Goal: Task Accomplishment & Management: Manage account settings

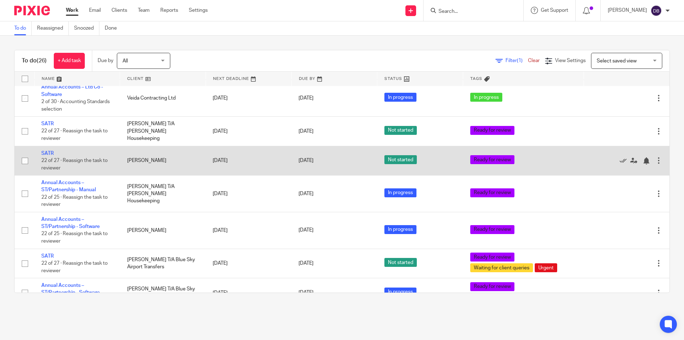
scroll to position [612, 0]
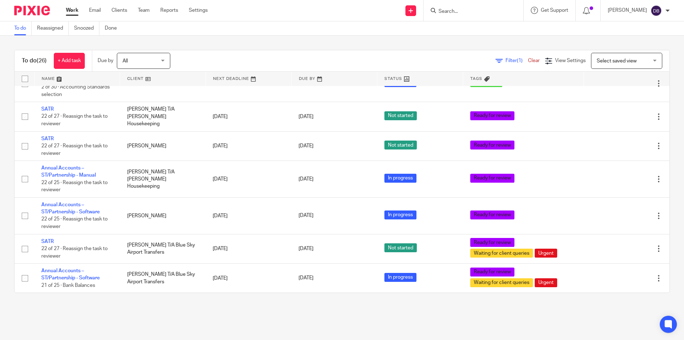
click at [73, 8] on link "Work" at bounding box center [72, 10] width 12 height 7
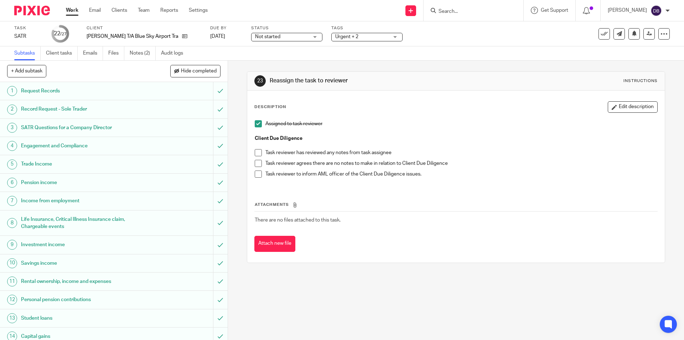
click at [256, 164] on span at bounding box center [258, 163] width 7 height 7
click at [394, 35] on div "Urgent + 2" at bounding box center [366, 37] width 71 height 9
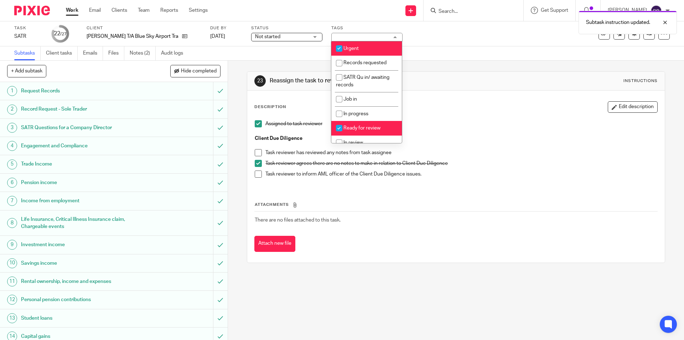
click at [363, 129] on span "Ready for review" at bounding box center [361, 127] width 37 height 5
checkbox input "false"
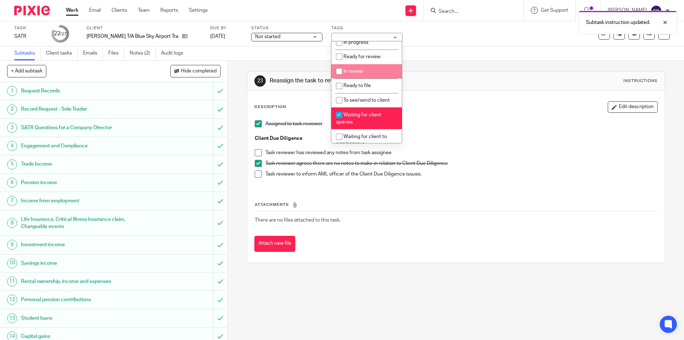
scroll to position [83, 0]
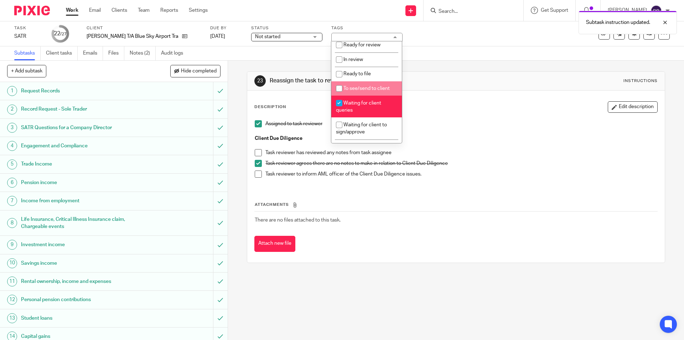
click at [361, 89] on span "To see/send to client" at bounding box center [366, 88] width 46 height 5
checkbox input "true"
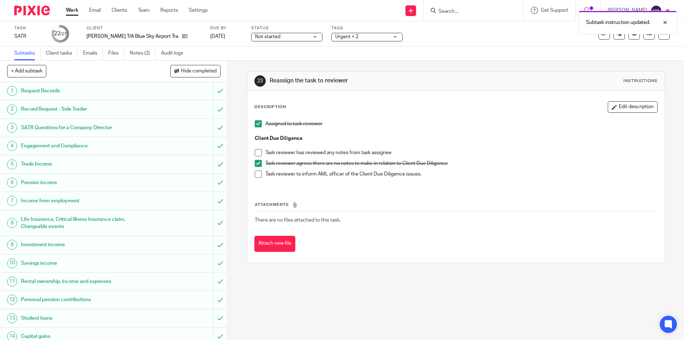
click at [233, 185] on div "23 Reassign the task to reviewer Instructions Description Edit description Assi…" at bounding box center [456, 200] width 456 height 279
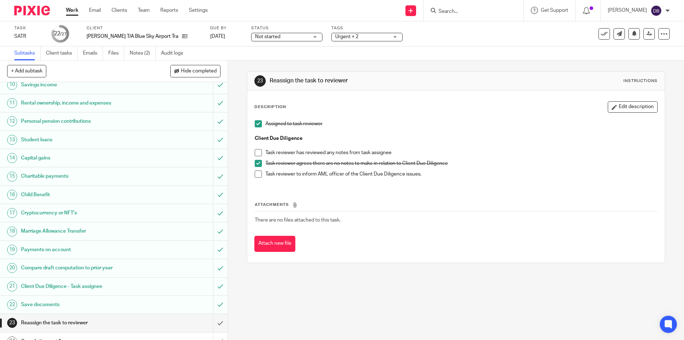
scroll to position [244, 0]
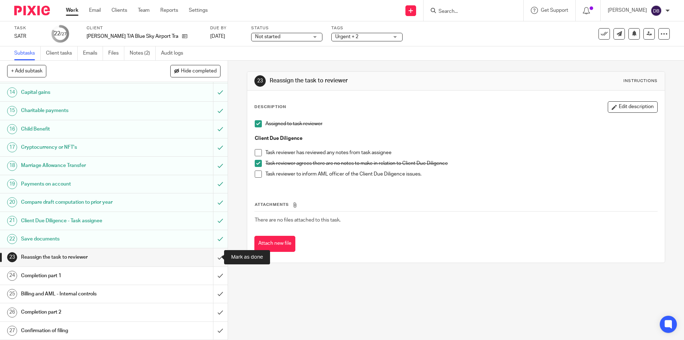
click at [211, 254] on input "submit" at bounding box center [114, 257] width 228 height 18
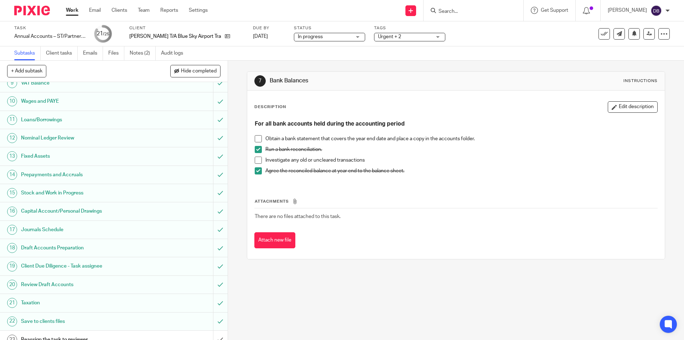
scroll to position [200, 0]
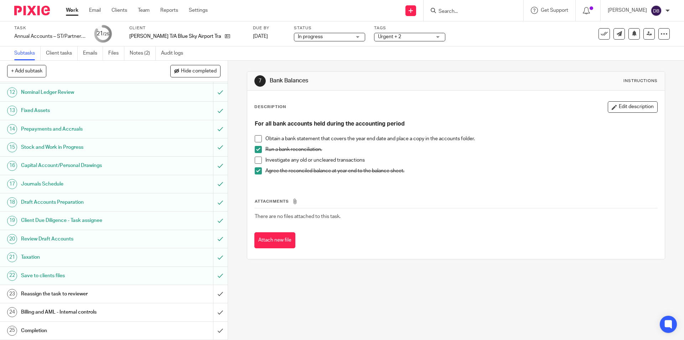
click at [417, 38] on span "Urgent + 2" at bounding box center [404, 36] width 53 height 7
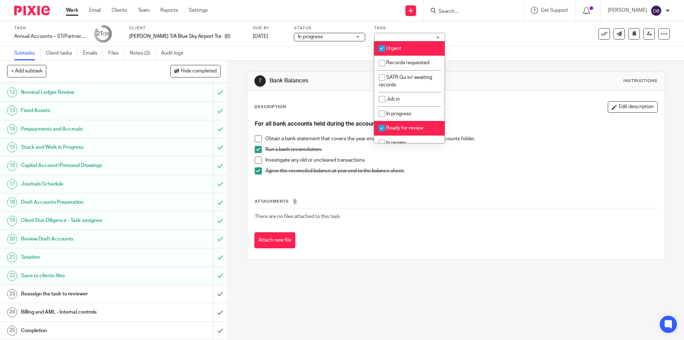
click at [408, 126] on span "Ready for review" at bounding box center [404, 127] width 37 height 5
checkbox input "false"
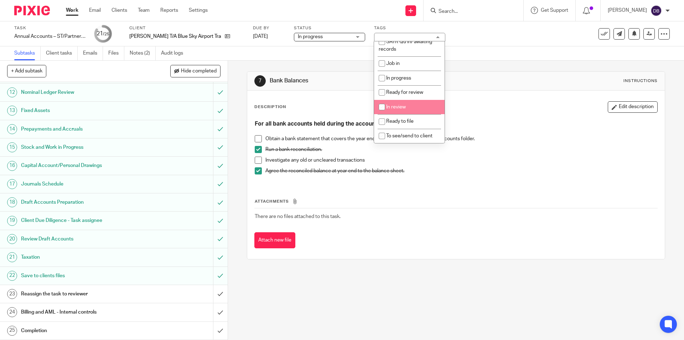
scroll to position [60, 0]
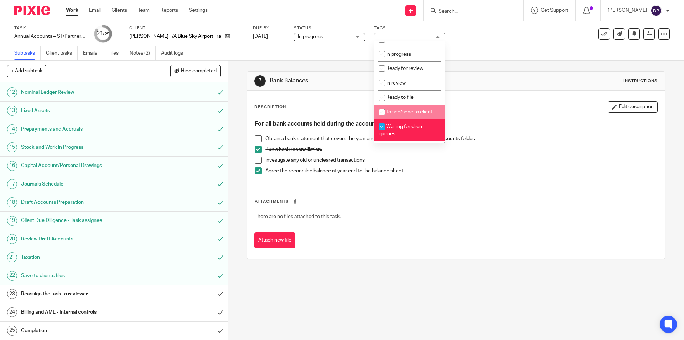
click at [408, 107] on li "To see/send to client" at bounding box center [409, 112] width 71 height 15
checkbox input "true"
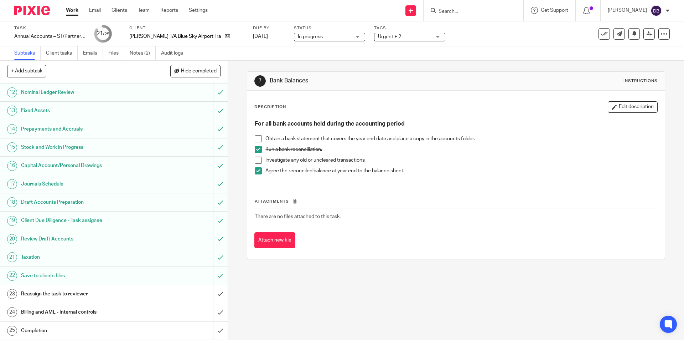
click at [237, 169] on div "7 Bank Balances Instructions Description Edit description For all bank accounts…" at bounding box center [456, 200] width 456 height 279
click at [200, 293] on link "23 Reassign the task to reviewer" at bounding box center [106, 294] width 213 height 18
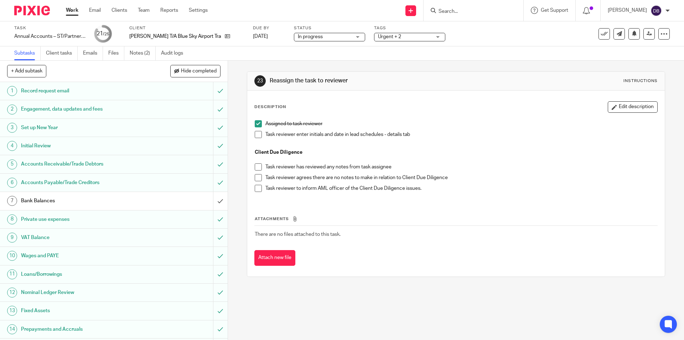
click at [256, 135] on span at bounding box center [258, 134] width 7 height 7
click at [257, 178] on span at bounding box center [258, 177] width 7 height 7
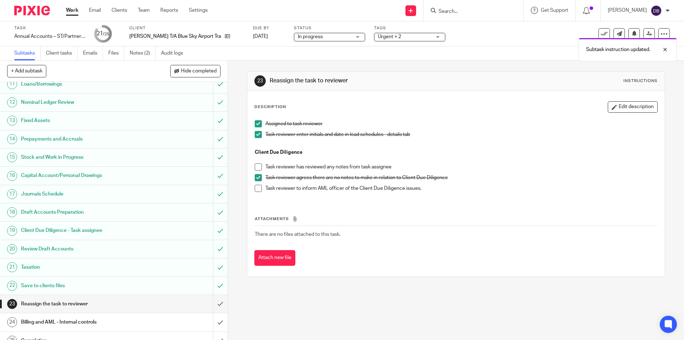
scroll to position [200, 0]
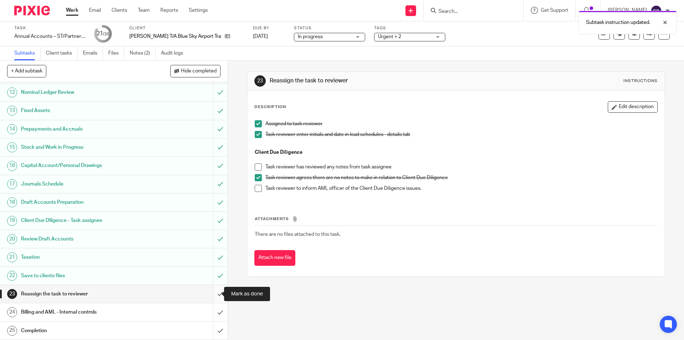
click at [213, 291] on input "submit" at bounding box center [114, 294] width 228 height 18
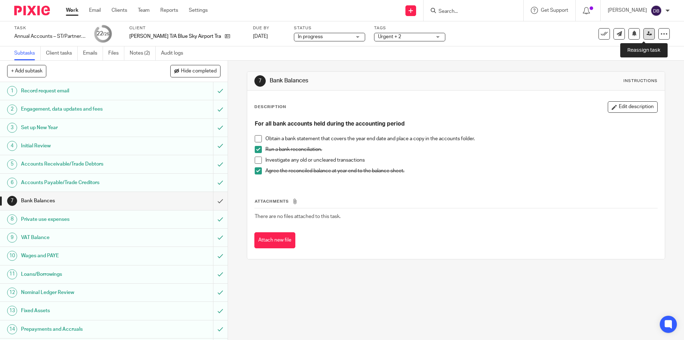
click at [647, 32] on icon at bounding box center [649, 33] width 5 height 5
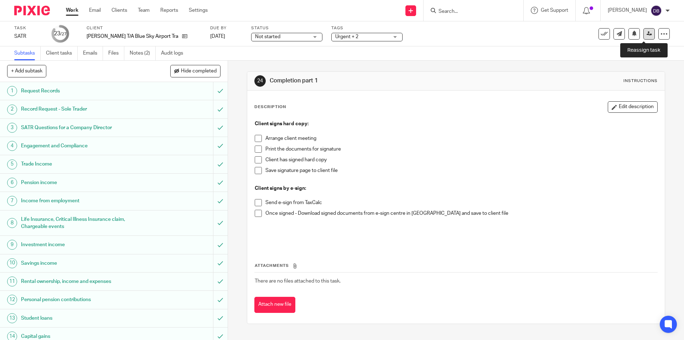
click at [647, 34] on icon at bounding box center [649, 33] width 5 height 5
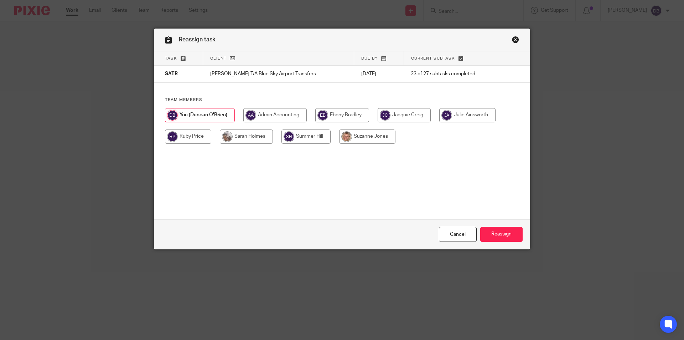
click at [188, 132] on input "radio" at bounding box center [188, 136] width 46 height 14
radio input "true"
click at [493, 230] on input "Reassign" at bounding box center [501, 234] width 42 height 15
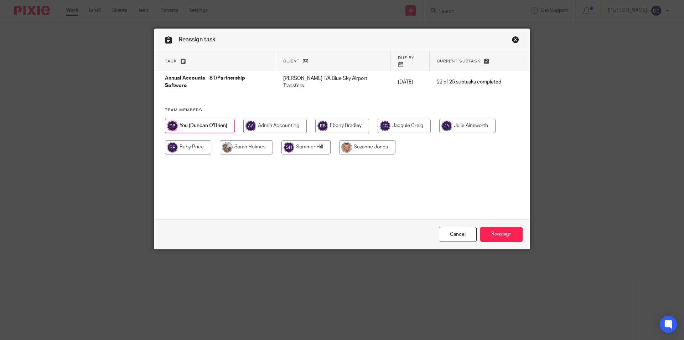
click at [189, 140] on input "radio" at bounding box center [188, 147] width 46 height 14
radio input "true"
click at [491, 231] on input "Reassign" at bounding box center [501, 234] width 42 height 15
